Goal: Task Accomplishment & Management: Manage account settings

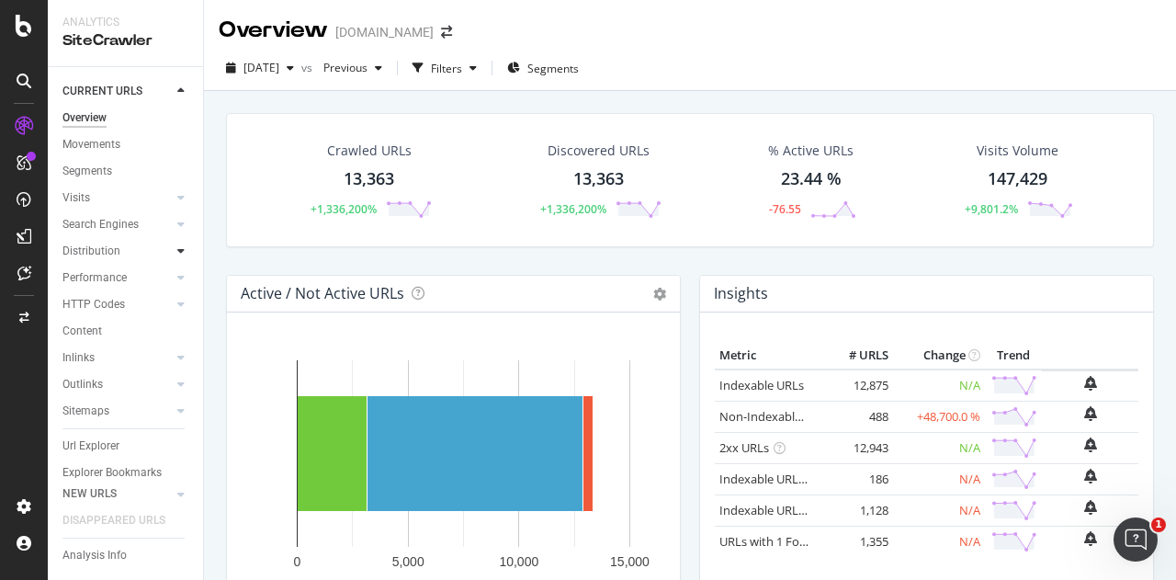
click at [177, 250] on icon at bounding box center [180, 250] width 7 height 11
drag, startPoint x: 111, startPoint y: 252, endPoint x: 312, endPoint y: 245, distance: 201.3
click at [111, 252] on div "Distribution" at bounding box center [91, 251] width 58 height 19
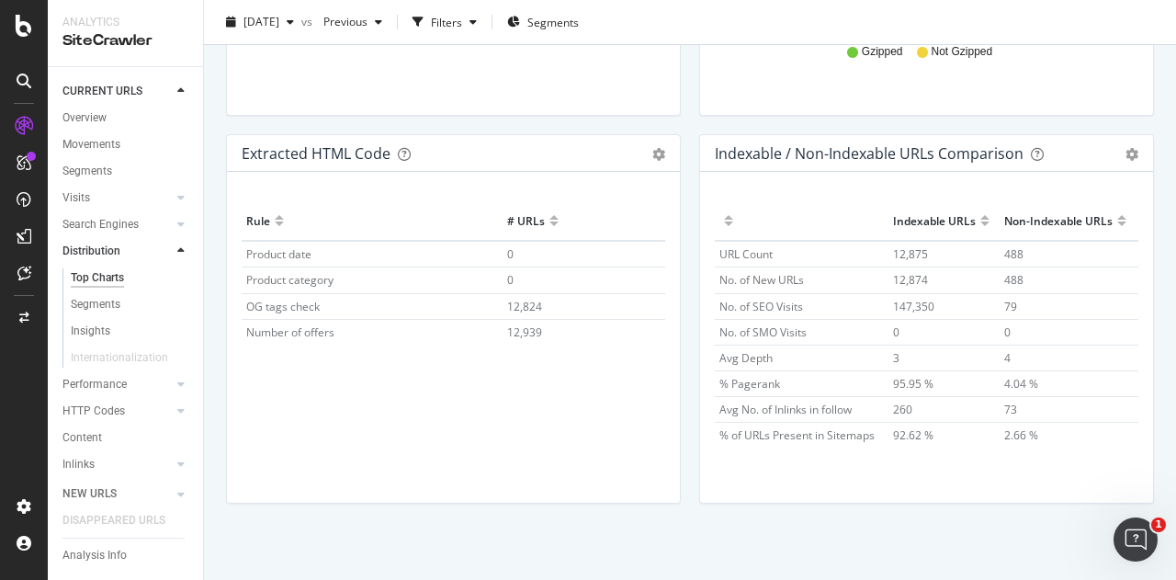
scroll to position [2829, 0]
click at [119, 385] on div "Performance" at bounding box center [94, 384] width 64 height 19
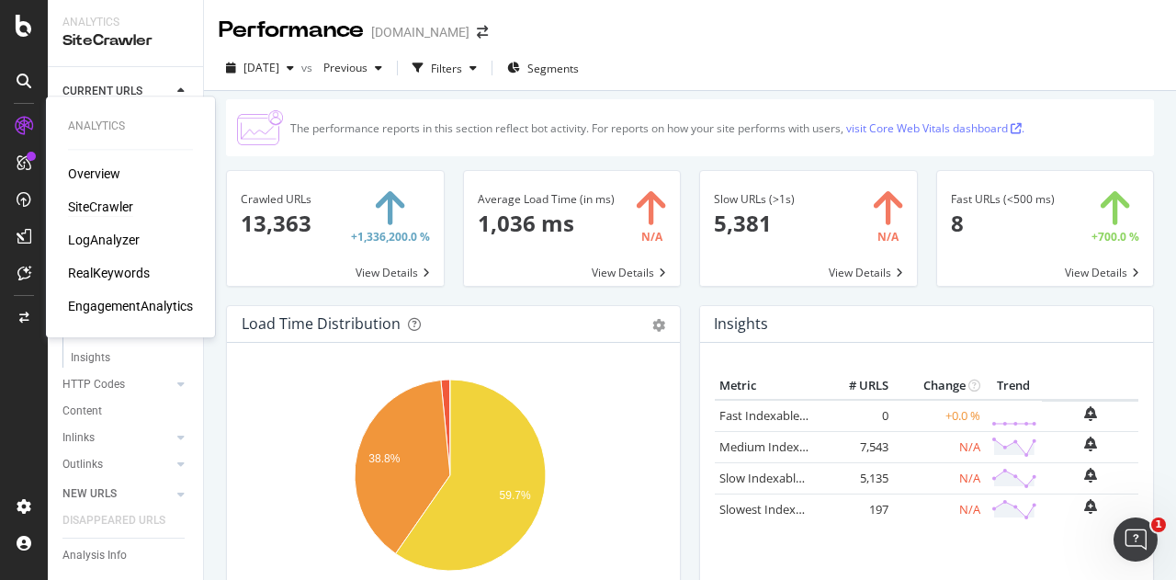
click at [98, 206] on div "SiteCrawler" at bounding box center [100, 207] width 65 height 18
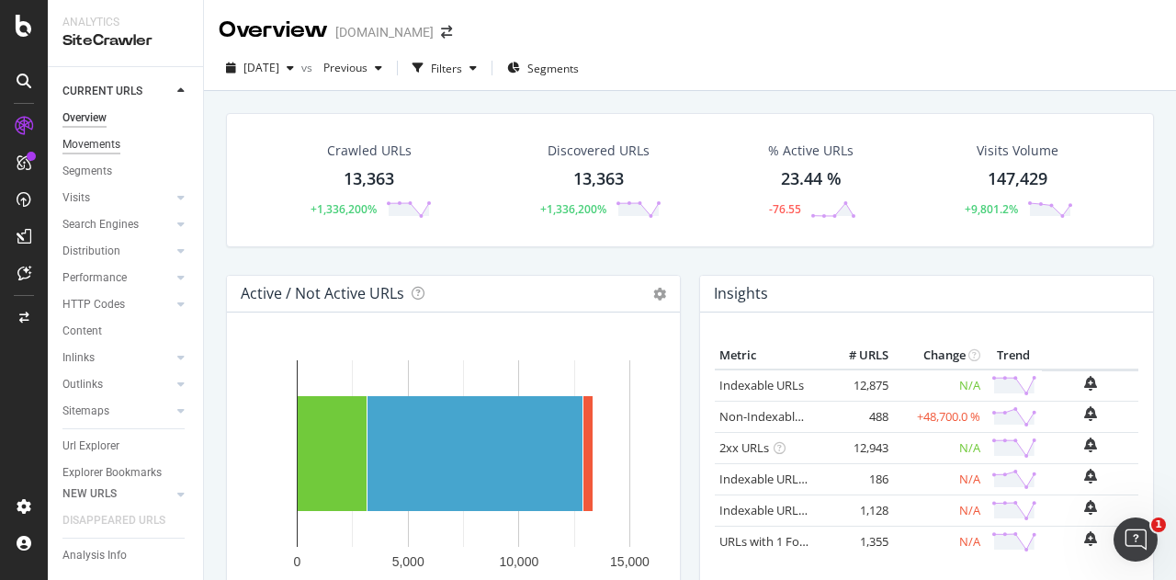
click at [94, 152] on div "Movements" at bounding box center [91, 144] width 58 height 19
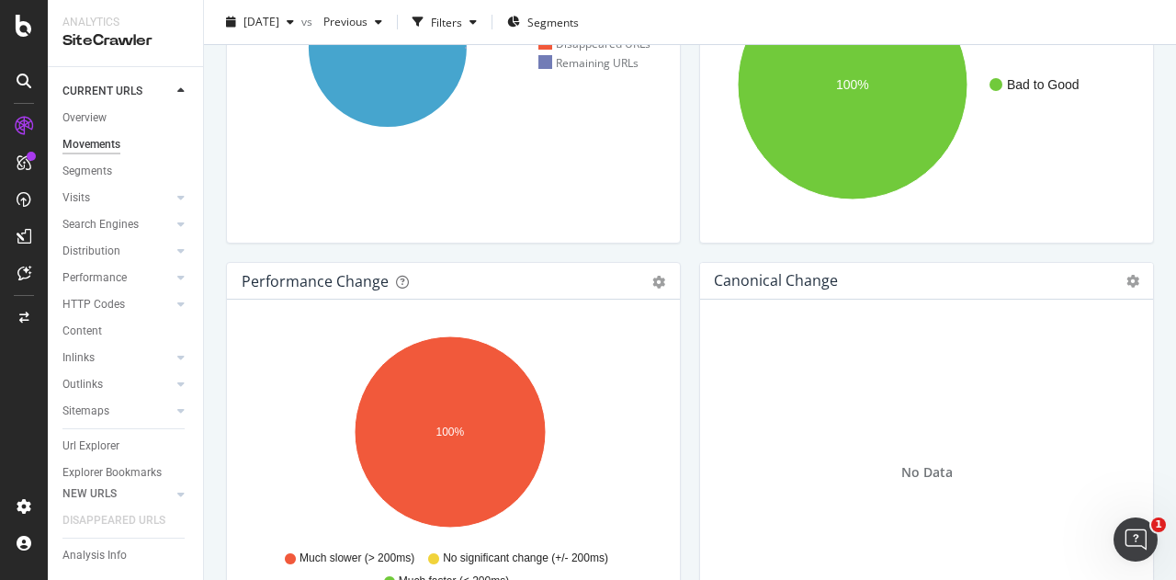
scroll to position [367, 0]
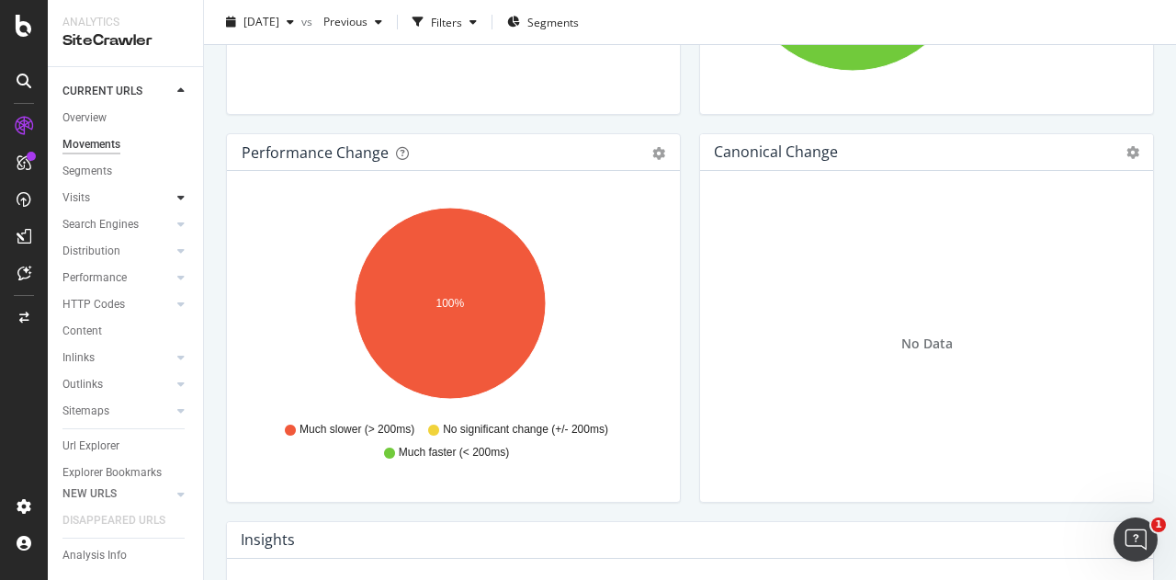
click at [177, 193] on icon at bounding box center [180, 197] width 7 height 11
click at [177, 221] on icon at bounding box center [180, 224] width 7 height 11
click at [177, 248] on icon at bounding box center [180, 250] width 7 height 11
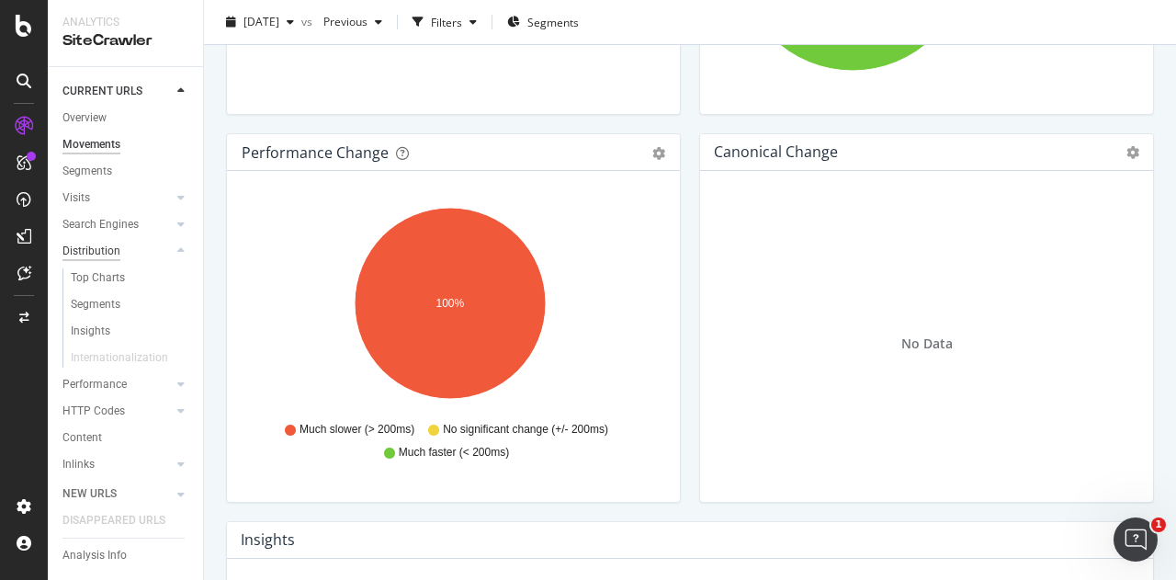
click at [109, 254] on div "Distribution" at bounding box center [91, 251] width 58 height 19
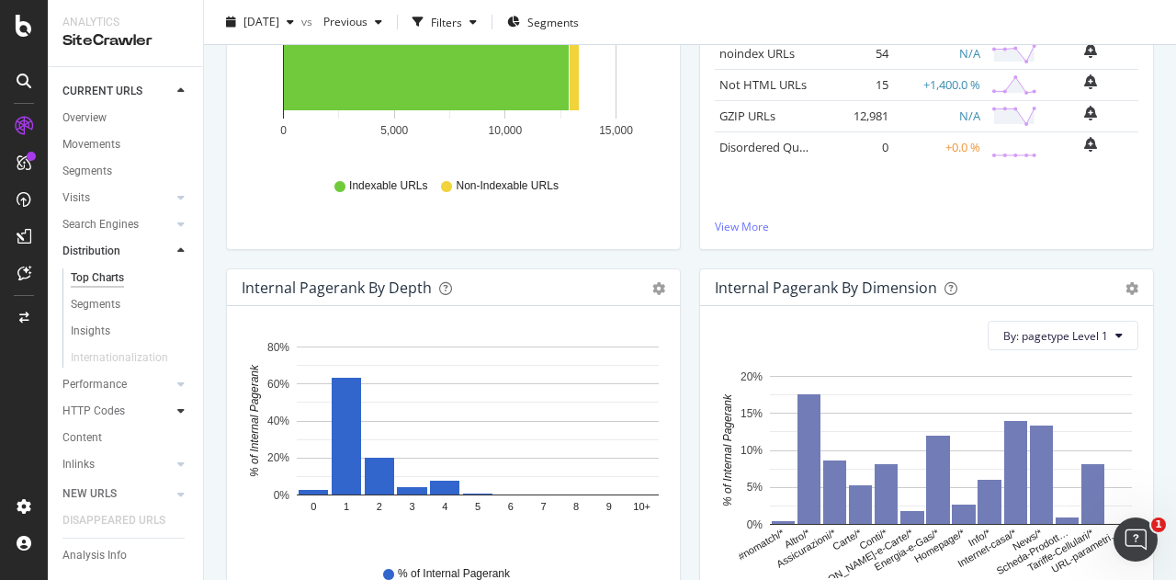
click at [177, 409] on icon at bounding box center [180, 410] width 7 height 11
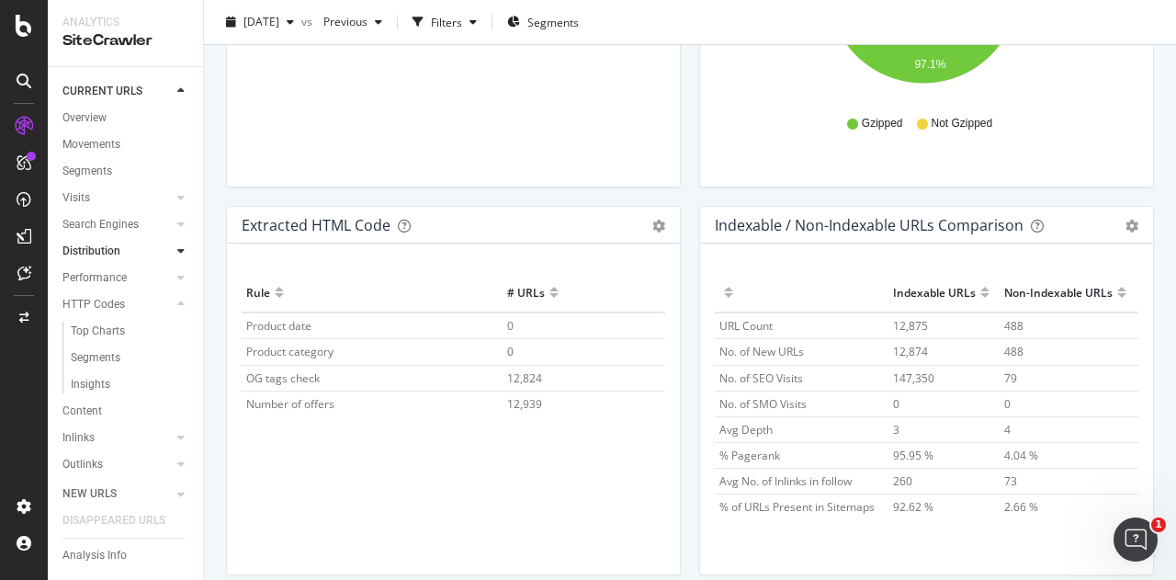
scroll to position [2829, 0]
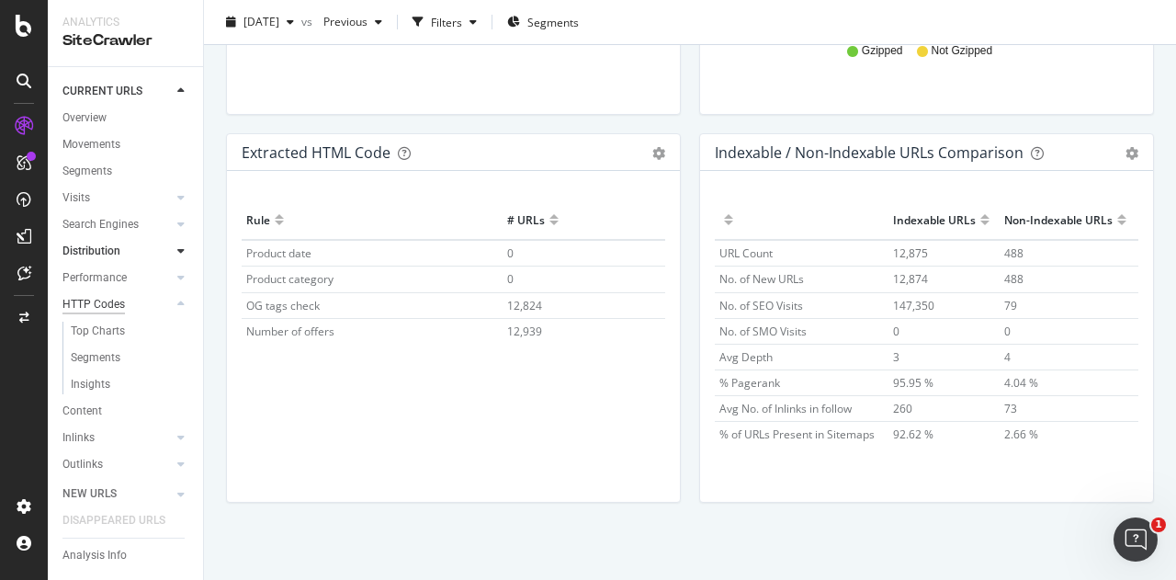
click at [90, 306] on div "HTTP Codes" at bounding box center [93, 304] width 62 height 19
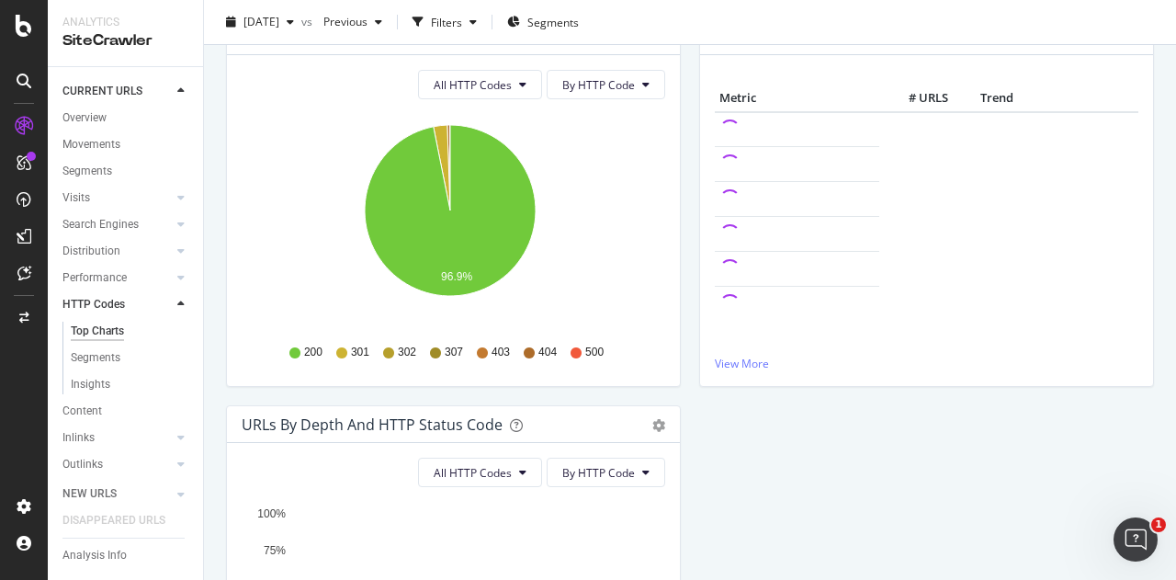
scroll to position [506, 0]
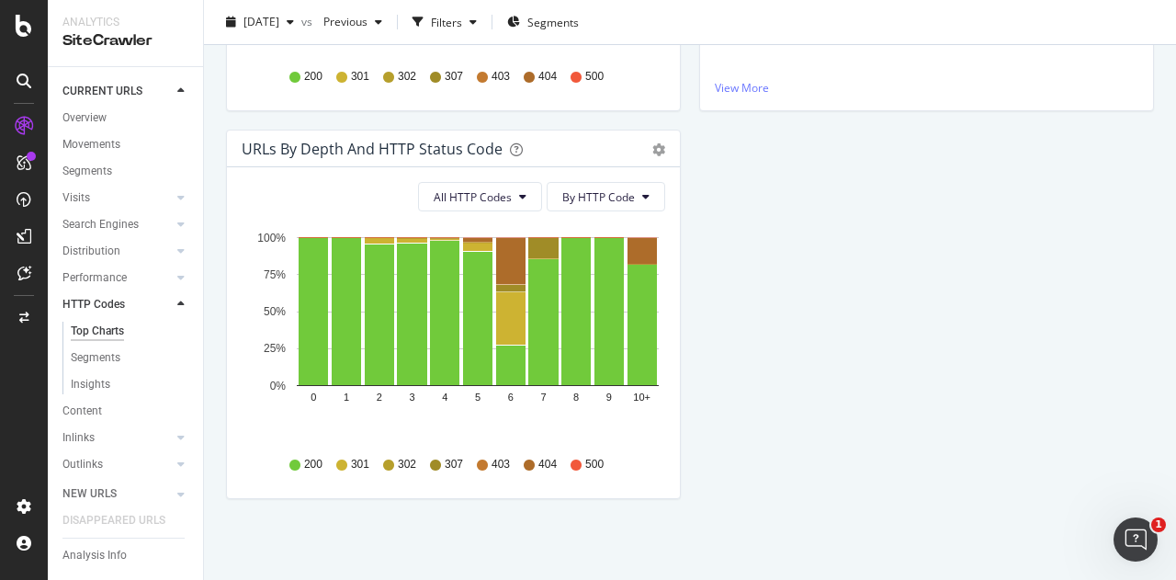
click at [81, 432] on div "Inlinks" at bounding box center [78, 437] width 32 height 19
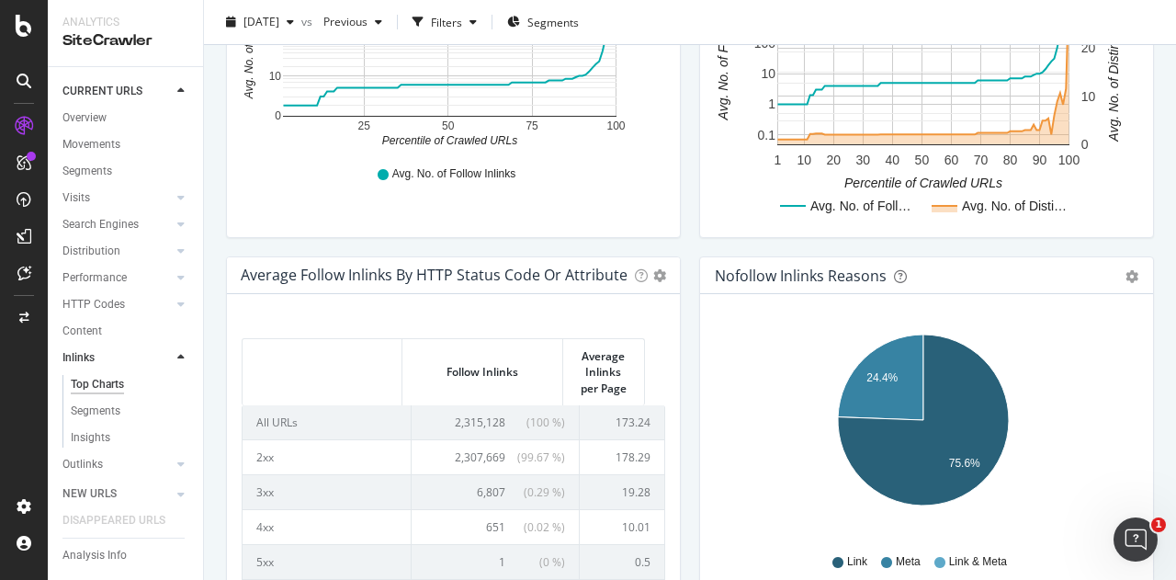
scroll to position [893, 0]
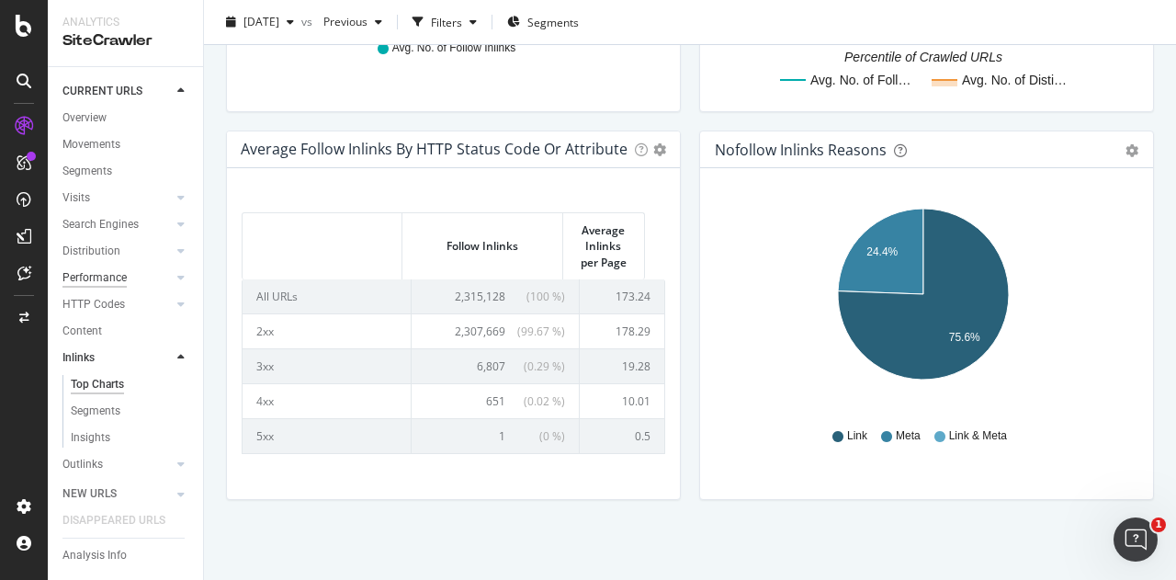
click at [99, 284] on div "Performance" at bounding box center [94, 277] width 64 height 19
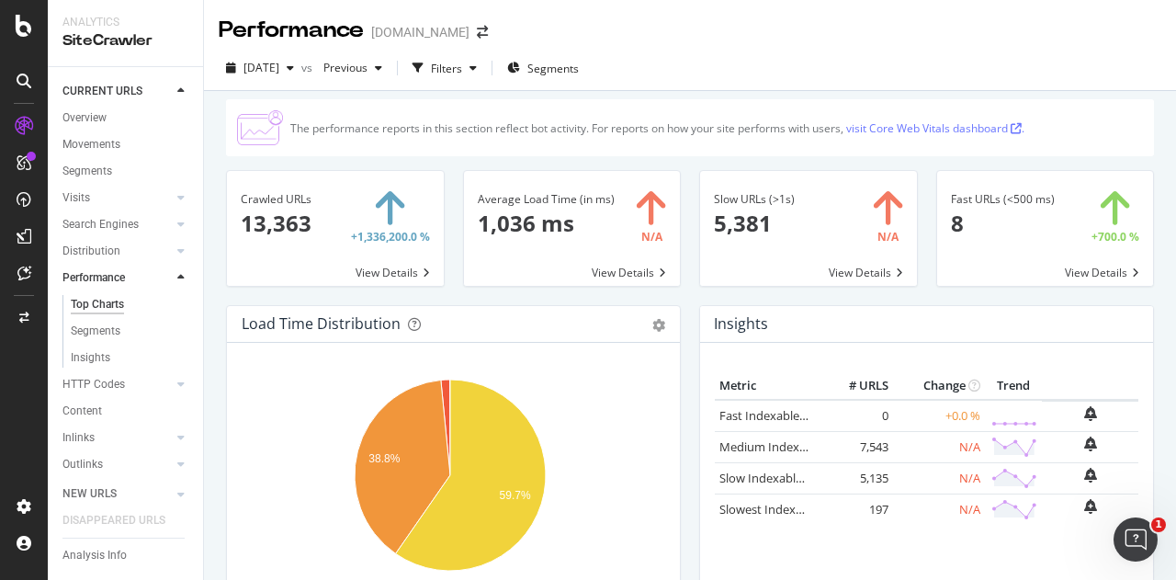
click at [71, 354] on div "Insights" at bounding box center [91, 357] width 40 height 19
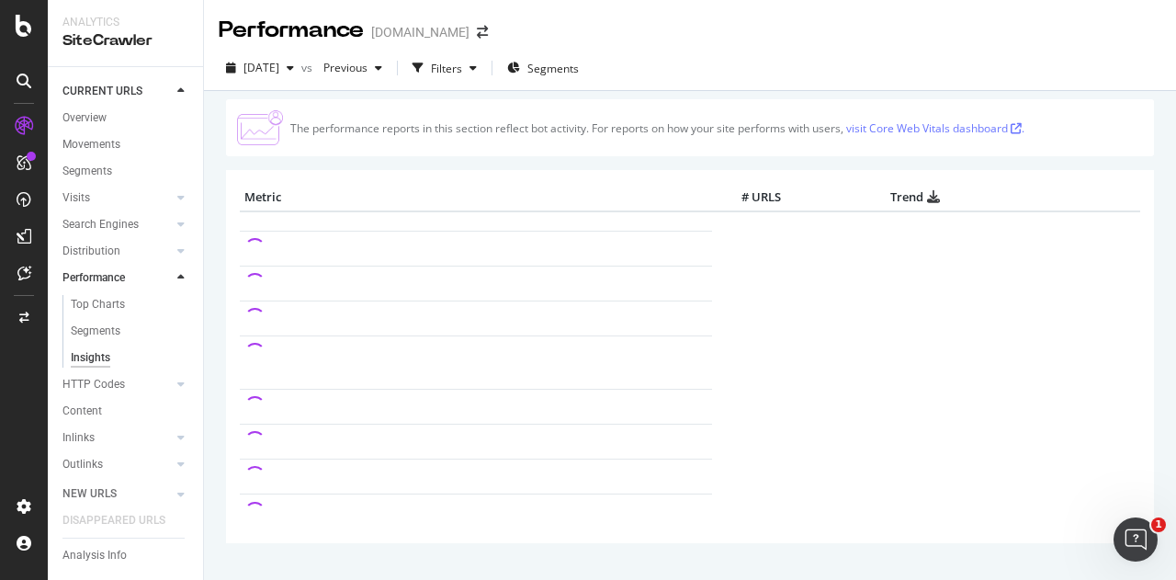
click at [83, 352] on div "Insights" at bounding box center [91, 357] width 40 height 19
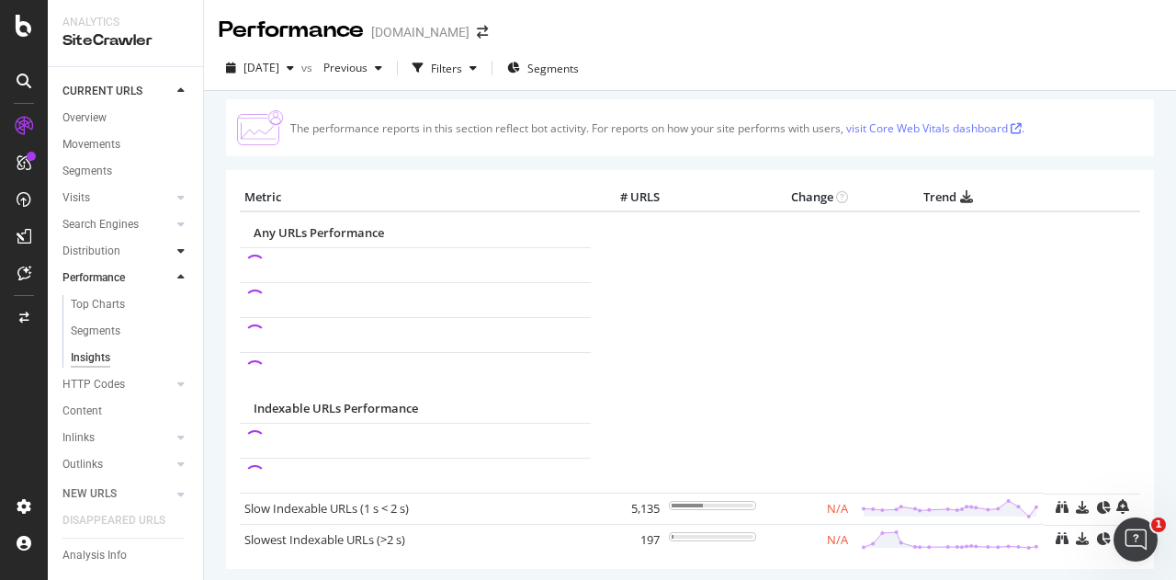
click at [177, 252] on icon at bounding box center [180, 250] width 7 height 11
click at [101, 329] on div "Insights" at bounding box center [91, 331] width 40 height 19
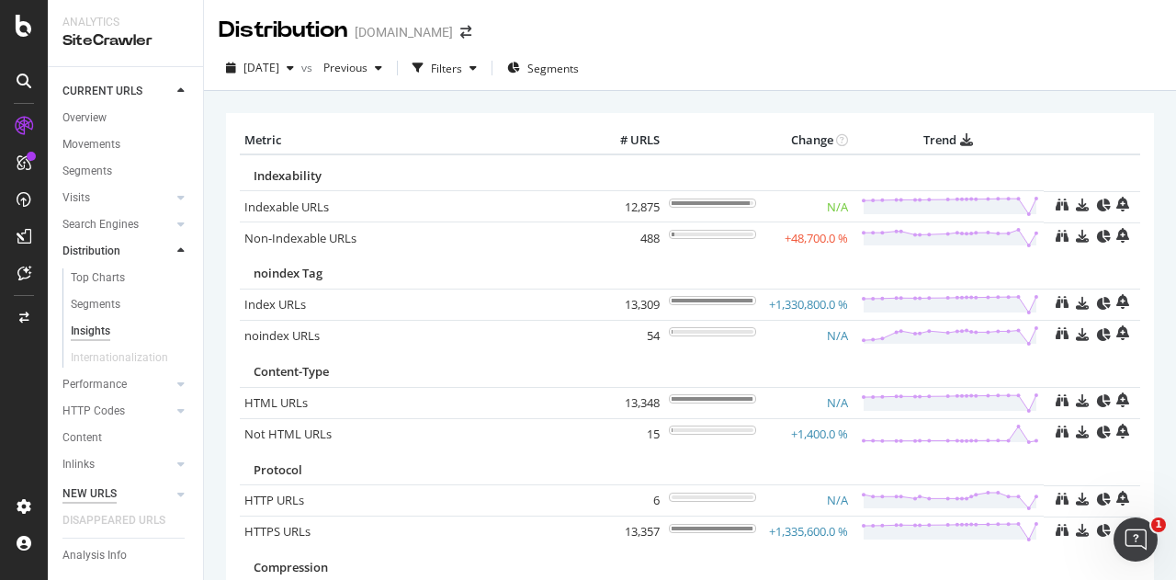
click at [109, 487] on div "NEW URLS" at bounding box center [89, 493] width 54 height 19
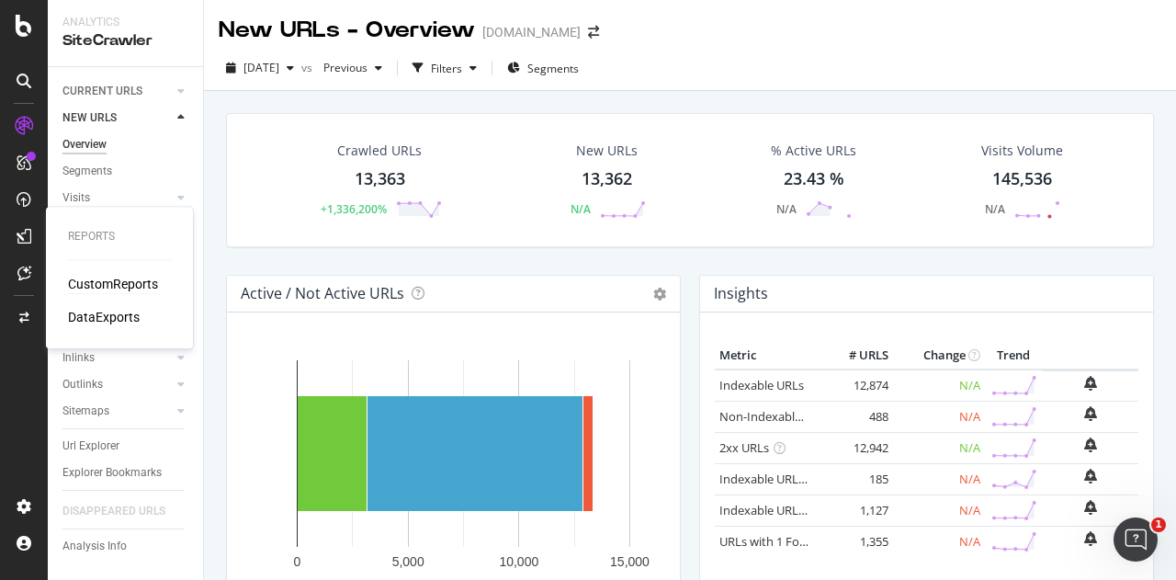
click at [86, 282] on div "CustomReports" at bounding box center [113, 284] width 90 height 18
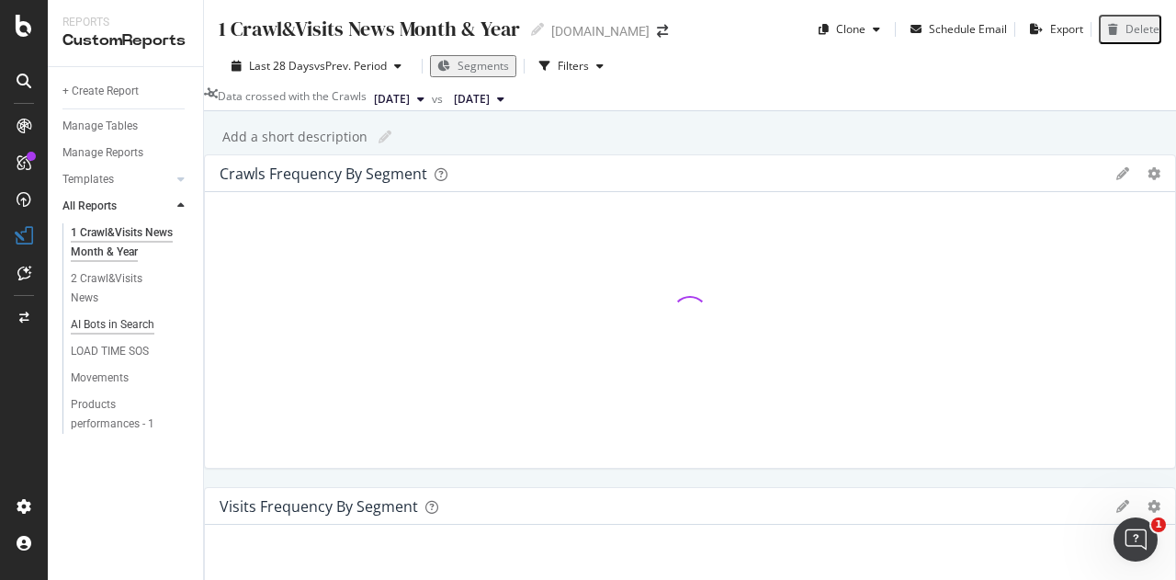
click at [119, 315] on div "AI Bots in Search" at bounding box center [113, 324] width 84 height 19
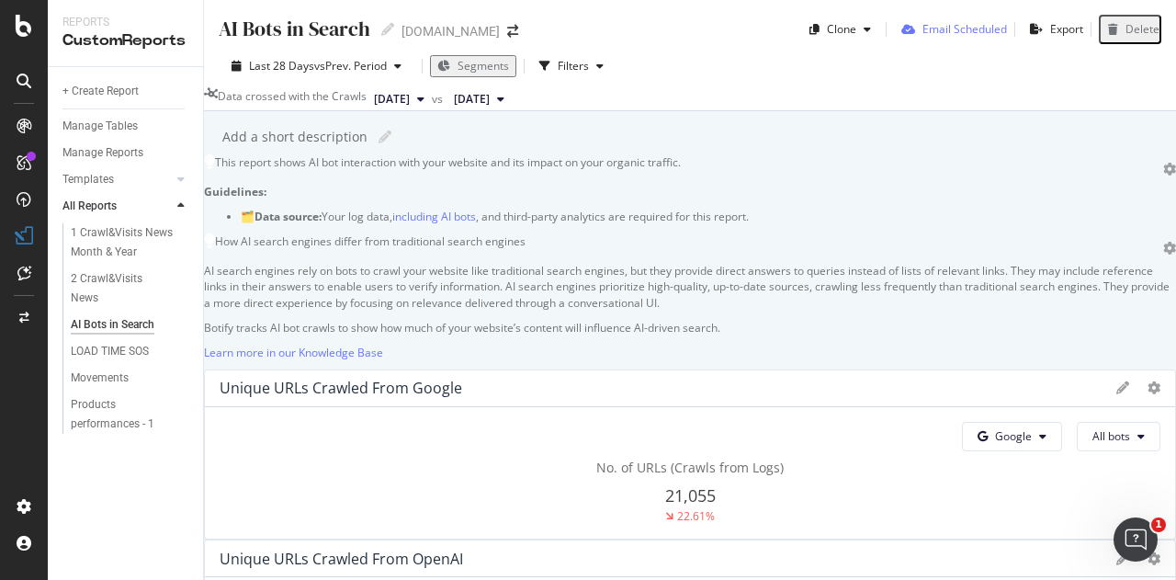
click at [949, 30] on div "Email Scheduled" at bounding box center [964, 29] width 85 height 16
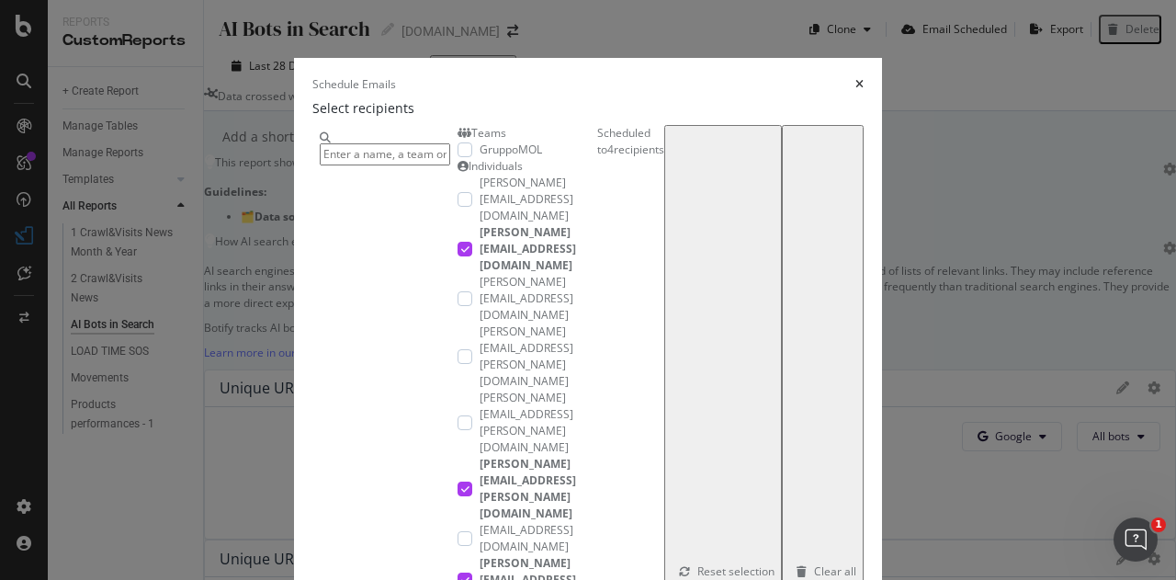
scroll to position [92, 0]
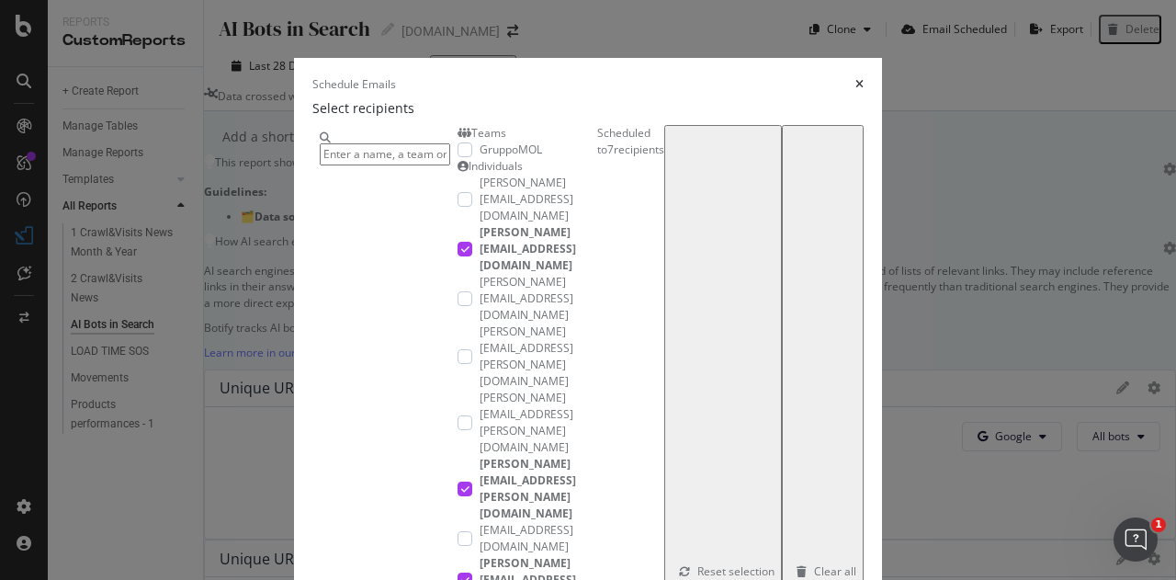
click at [461, 575] on icon "modal" at bounding box center [465, 579] width 8 height 9
click at [458, 415] on div "modal" at bounding box center [465, 422] width 15 height 15
click at [458, 481] on div "modal" at bounding box center [465, 488] width 15 height 15
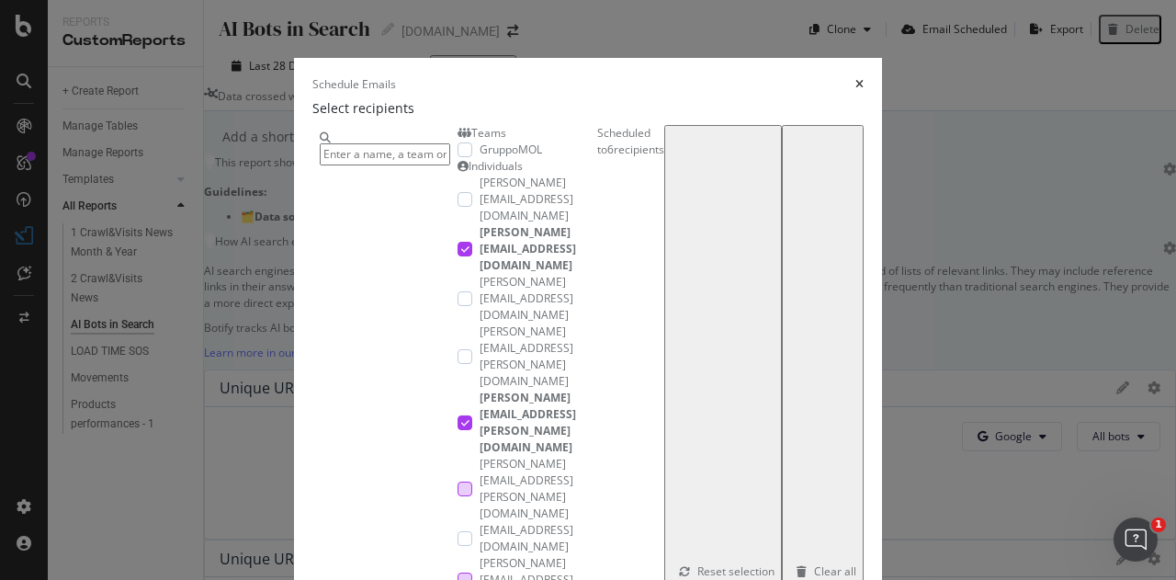
scroll to position [293, 0]
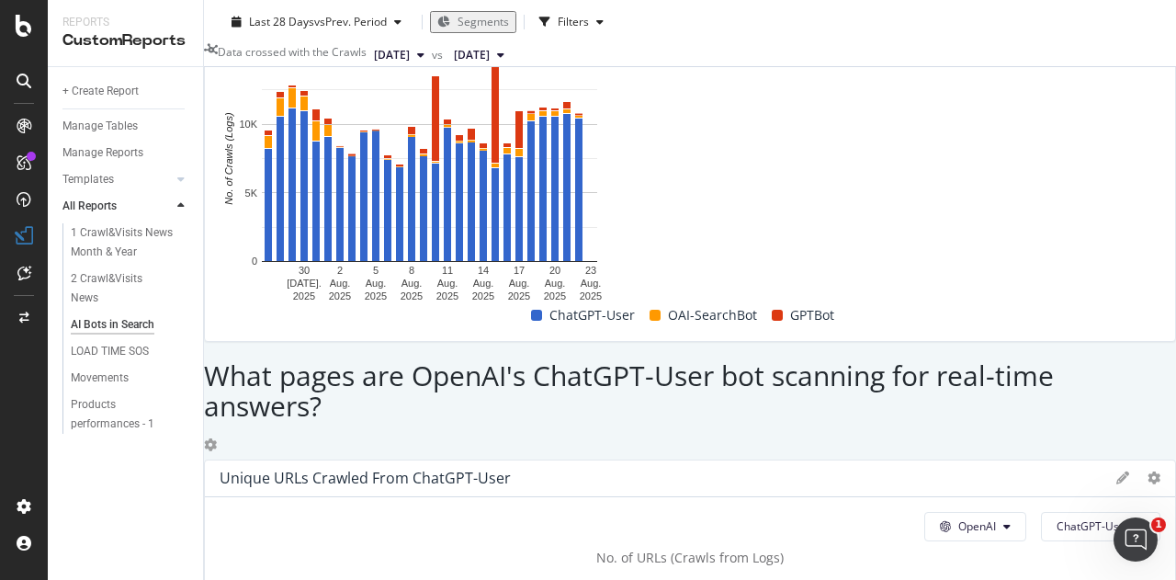
scroll to position [2113, 0]
